Goal: Task Accomplishment & Management: Use online tool/utility

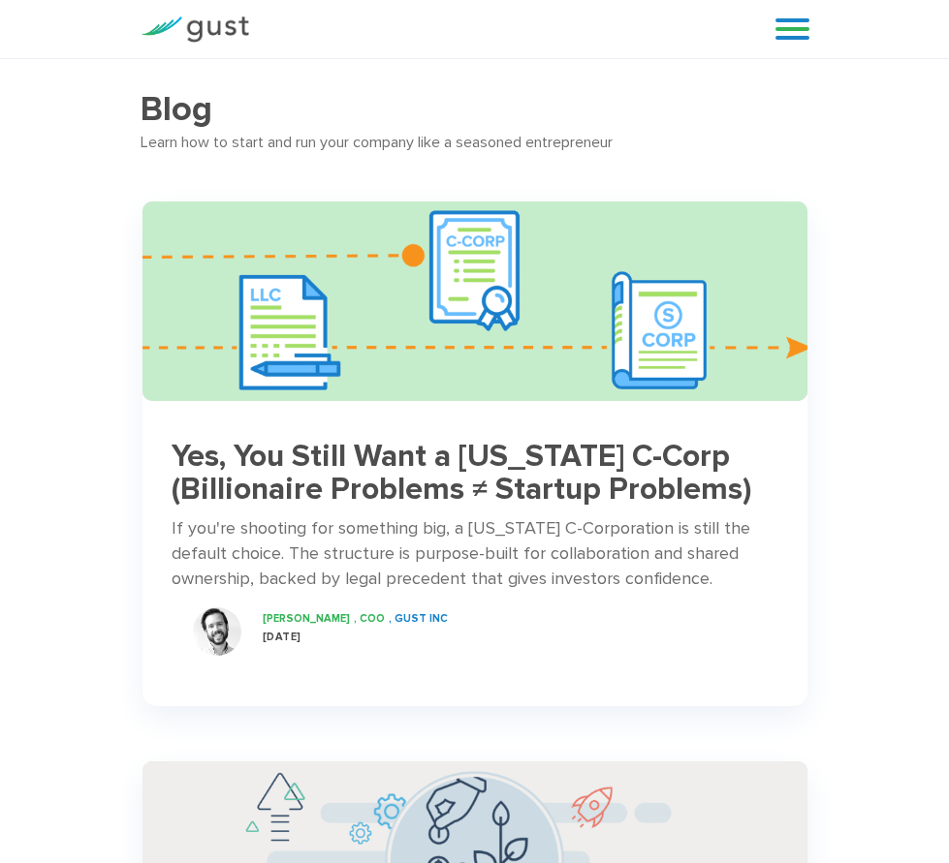
click at [194, 29] on img at bounding box center [194, 29] width 109 height 26
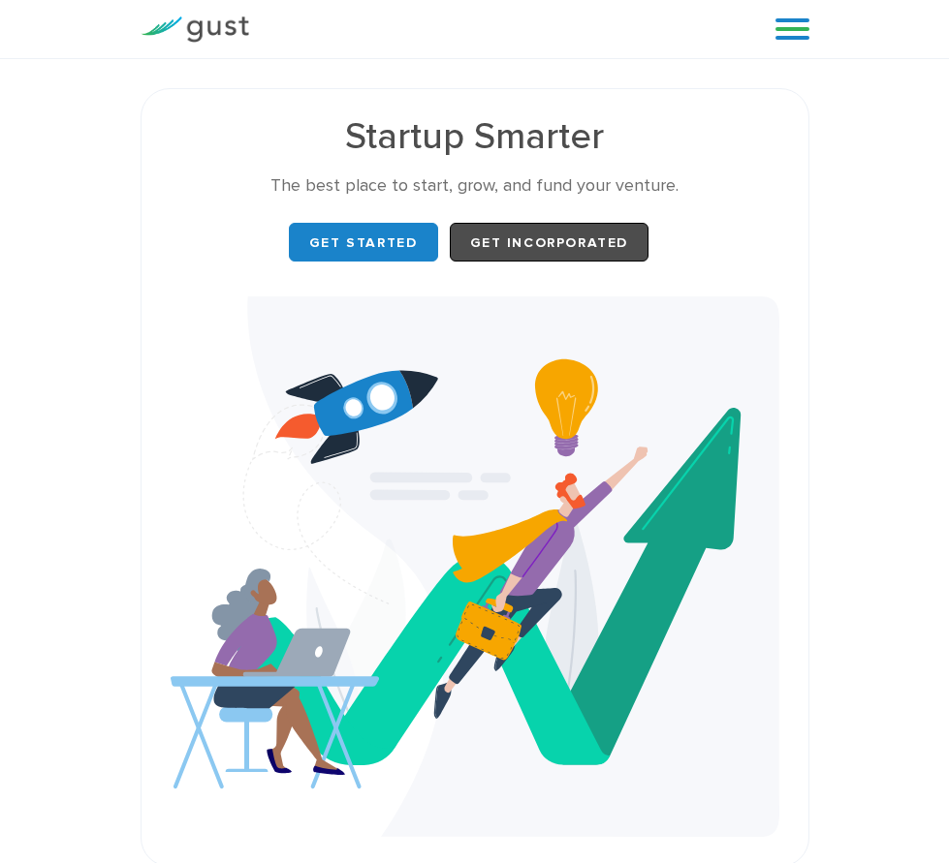
click at [548, 242] on span "Get Incorporated" at bounding box center [549, 242] width 159 height 16
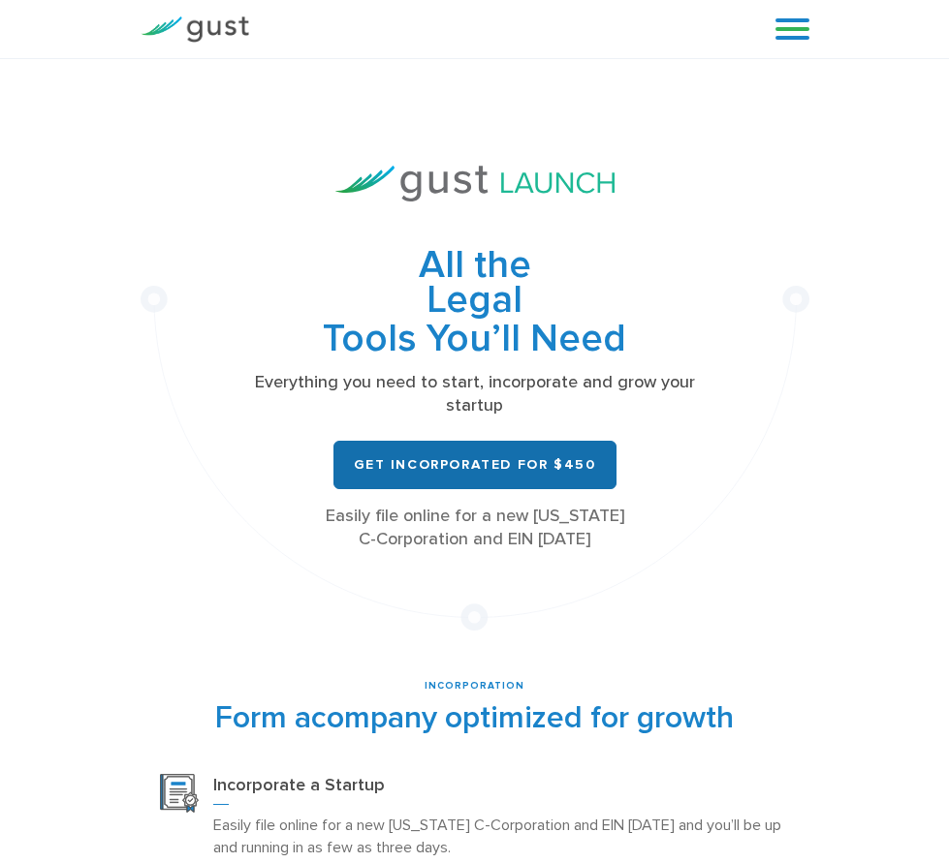
click at [474, 464] on span "Get Incorporated for $450" at bounding box center [475, 464] width 242 height 16
